Goal: Browse casually: Explore the website without a specific task or goal

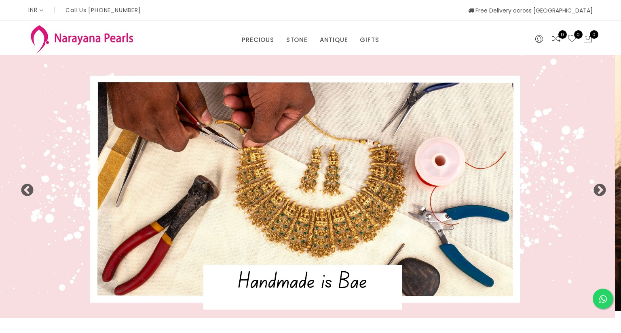
select select "INR"
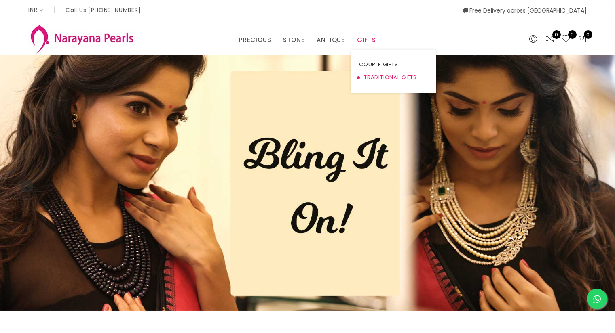
click at [377, 78] on link "TRADITIONAL GIFTS" at bounding box center [393, 77] width 69 height 13
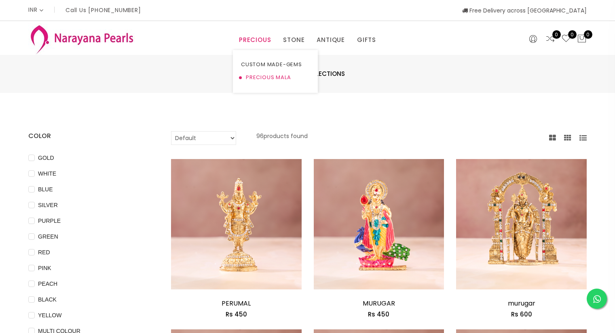
click at [275, 75] on link "PRECIOUS MALA" at bounding box center [275, 77] width 69 height 13
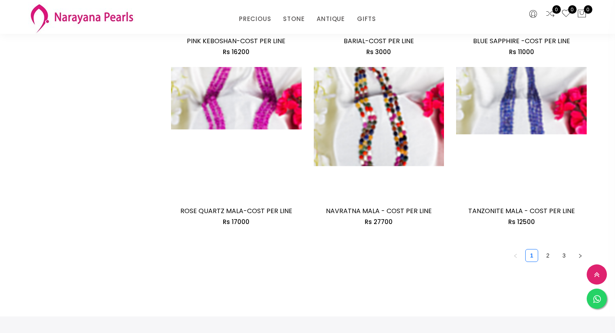
scroll to position [1172, 0]
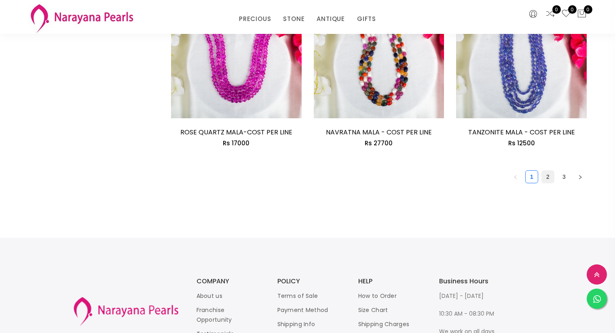
click at [549, 180] on link "2" at bounding box center [547, 177] width 12 height 12
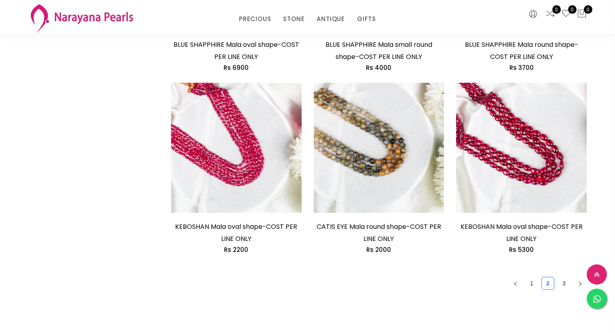
scroll to position [1131, 0]
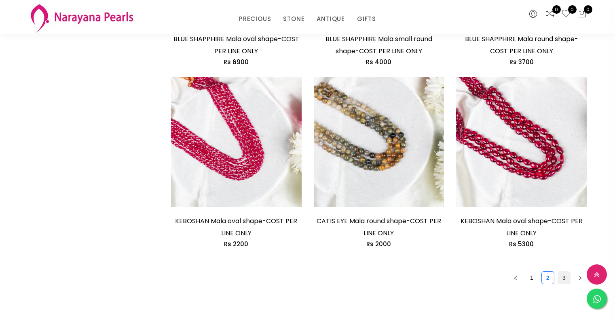
click at [564, 272] on link "3" at bounding box center [564, 278] width 12 height 12
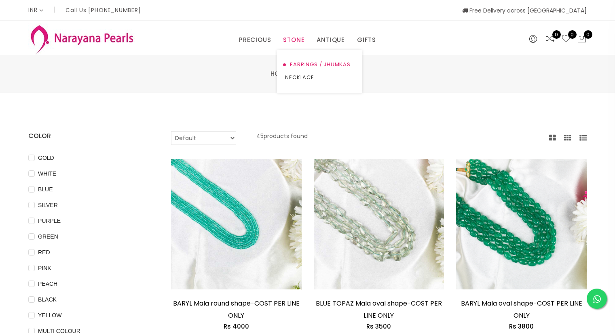
click at [306, 63] on link "EARRINGS / JHUMKAS" at bounding box center [319, 64] width 69 height 13
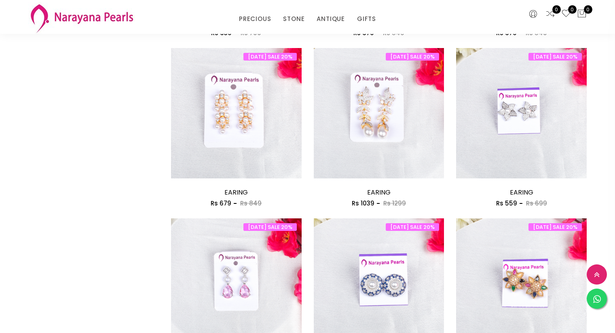
scroll to position [1131, 0]
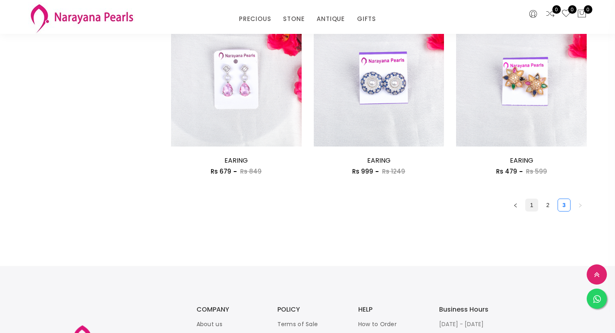
click at [533, 206] on link "1" at bounding box center [531, 205] width 12 height 12
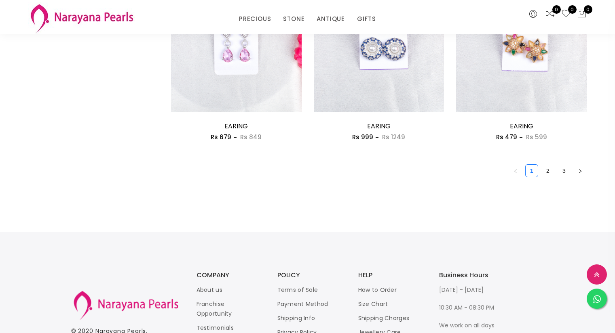
scroll to position [1212, 0]
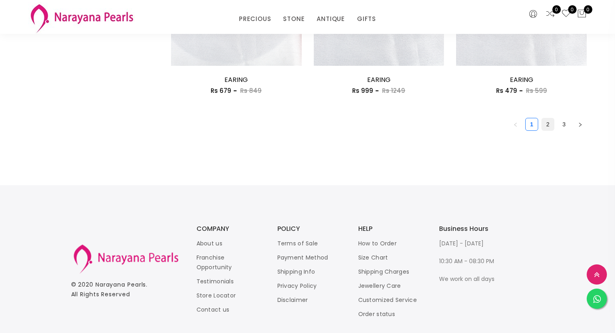
click at [546, 122] on link "2" at bounding box center [547, 124] width 12 height 12
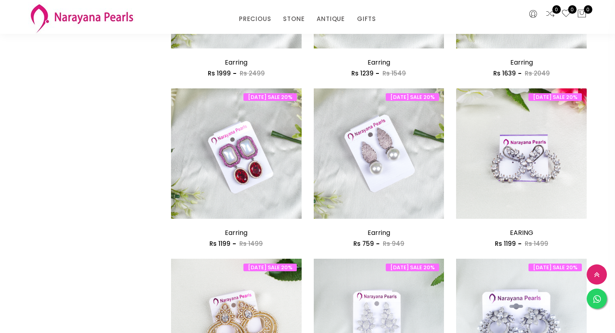
scroll to position [1051, 0]
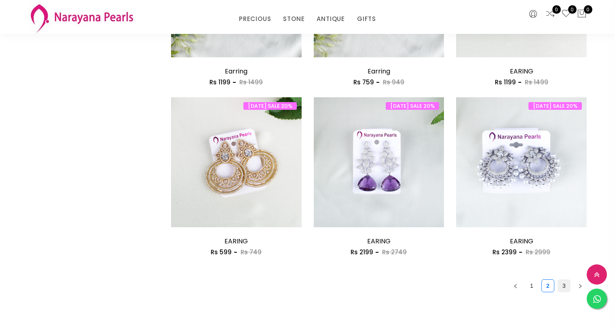
click at [563, 283] on link "3" at bounding box center [564, 286] width 12 height 12
